Goal: Navigation & Orientation: Find specific page/section

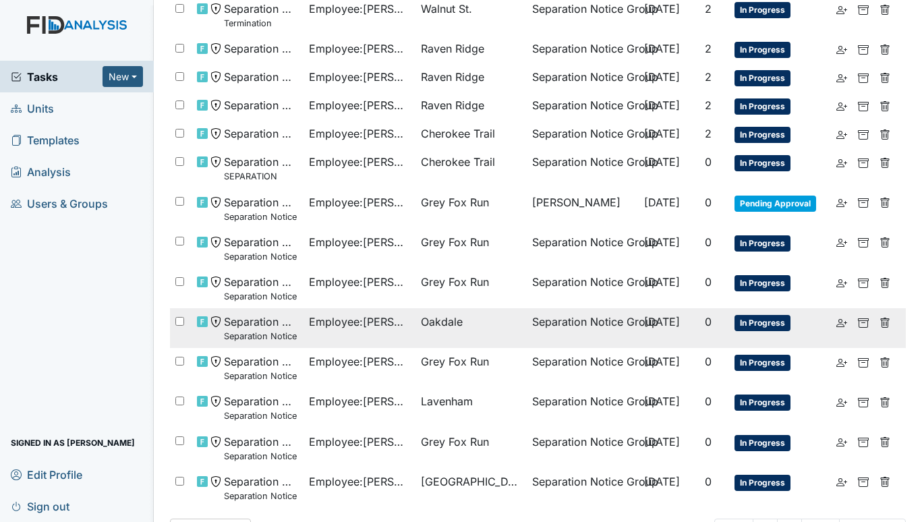
scroll to position [446, 0]
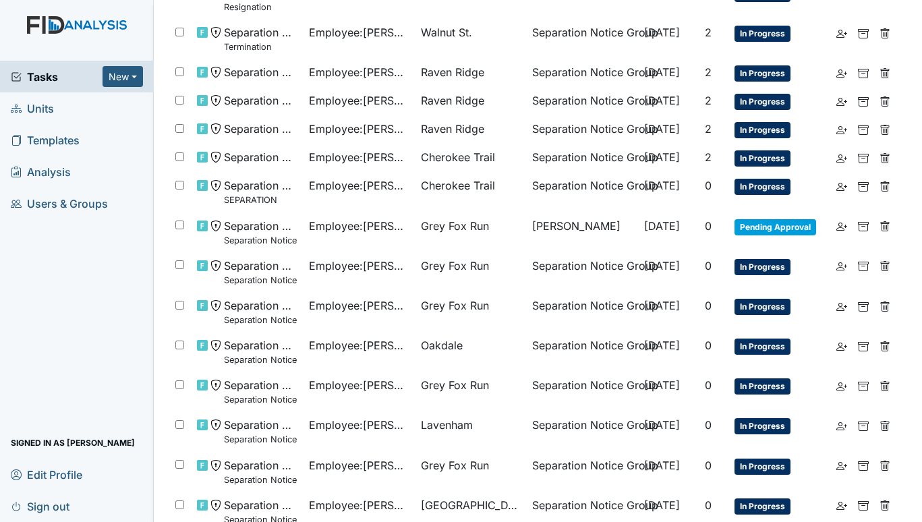
click at [43, 114] on span "Units" at bounding box center [32, 108] width 43 height 21
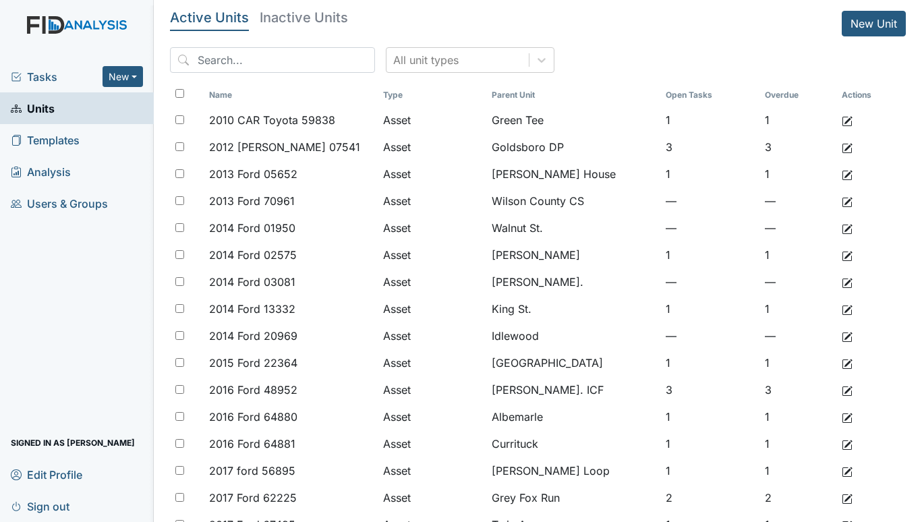
click at [41, 70] on span "Tasks" at bounding box center [57, 77] width 92 height 16
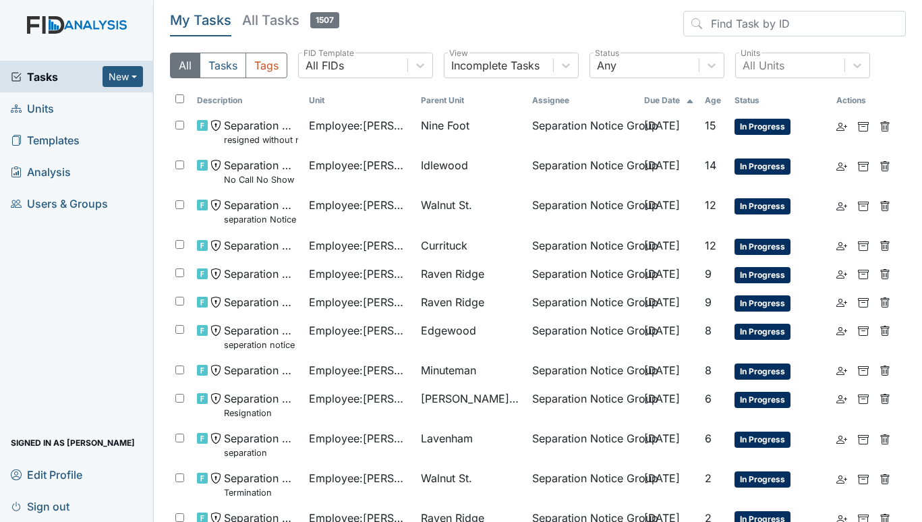
click at [37, 107] on span "Units" at bounding box center [32, 108] width 43 height 21
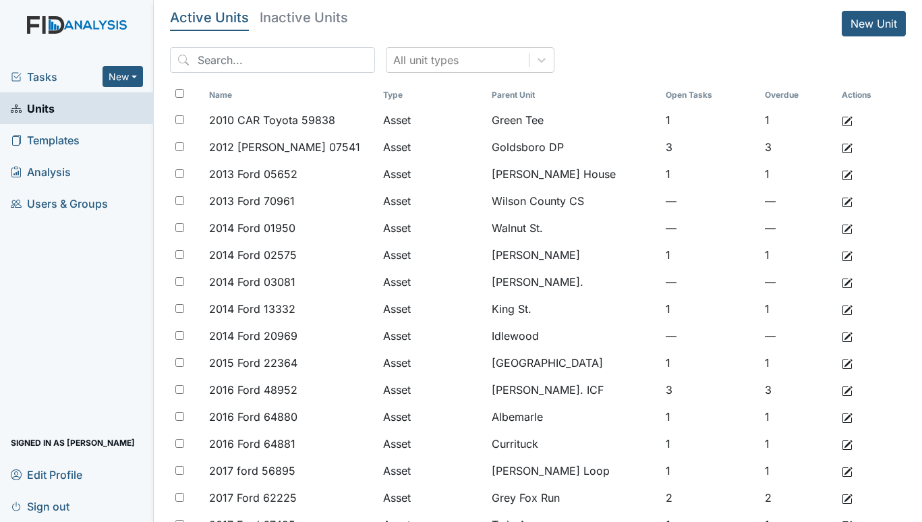
click at [37, 77] on span "Tasks" at bounding box center [57, 77] width 92 height 16
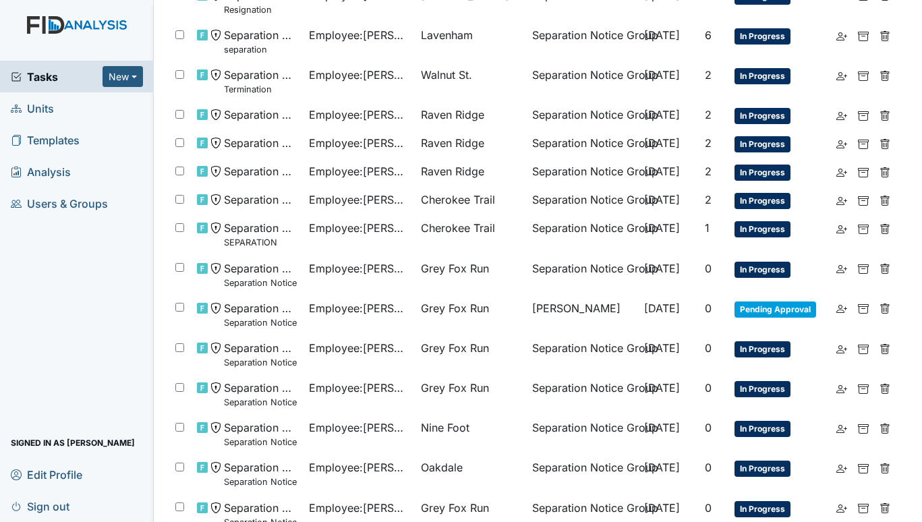
scroll to position [553, 0]
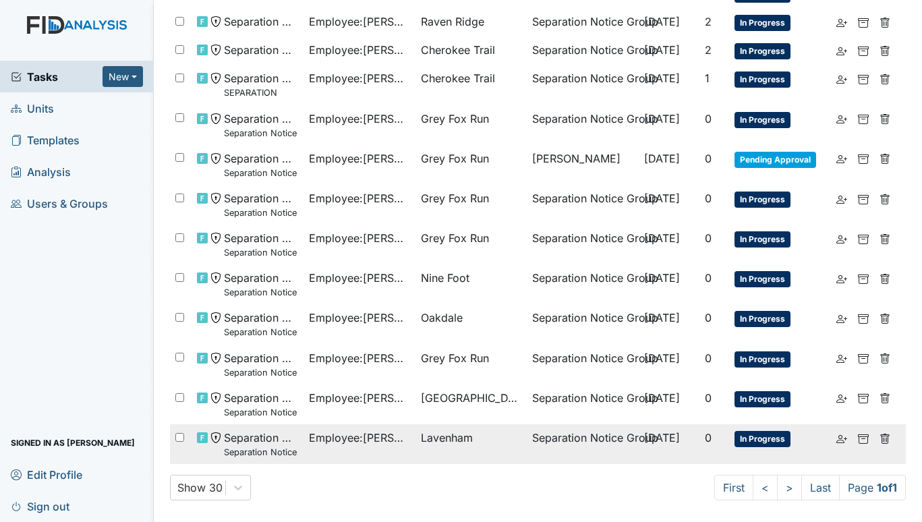
click at [367, 437] on span "Employee : Pearson, Jazmyne" at bounding box center [359, 438] width 101 height 16
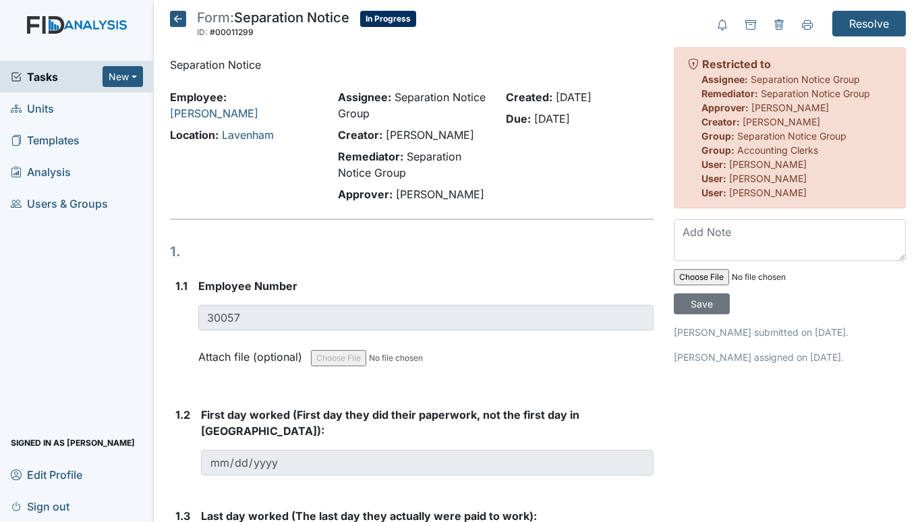
click at [182, 18] on icon at bounding box center [178, 19] width 16 height 16
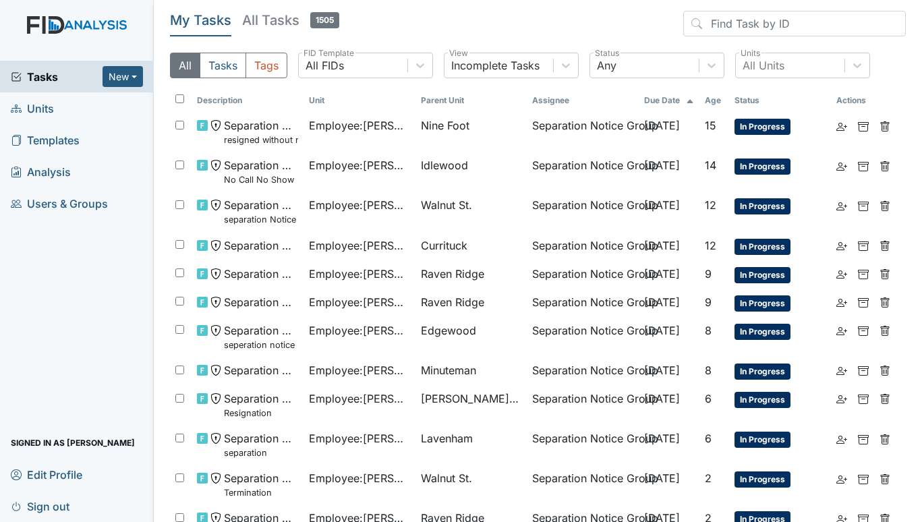
click at [30, 109] on span "Units" at bounding box center [32, 108] width 43 height 21
